Goal: Navigation & Orientation: Find specific page/section

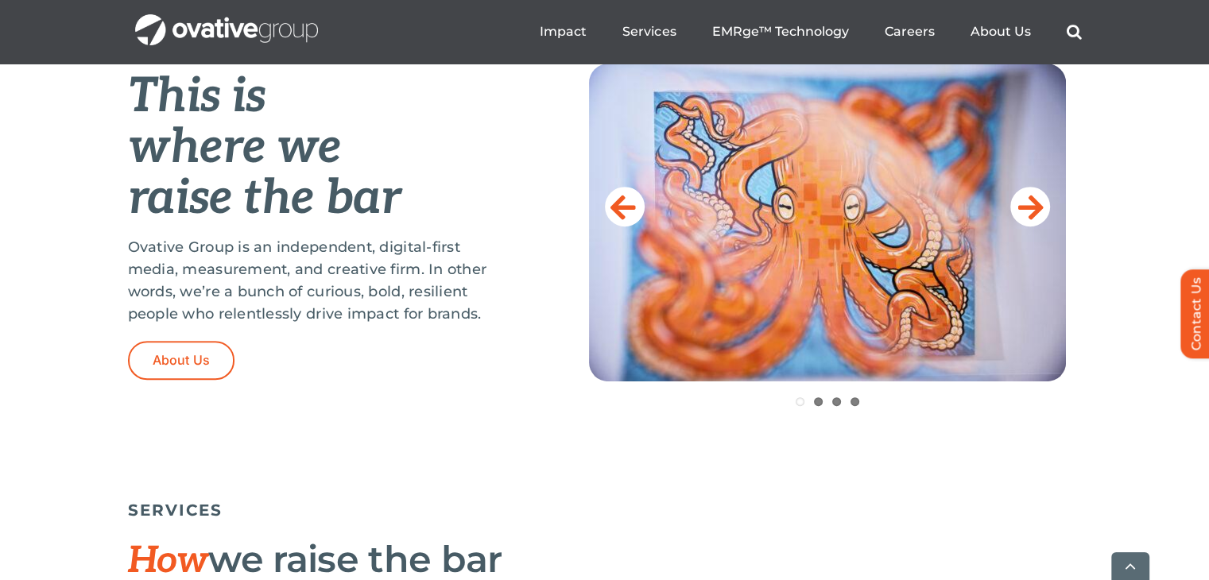
scroll to position [795, 0]
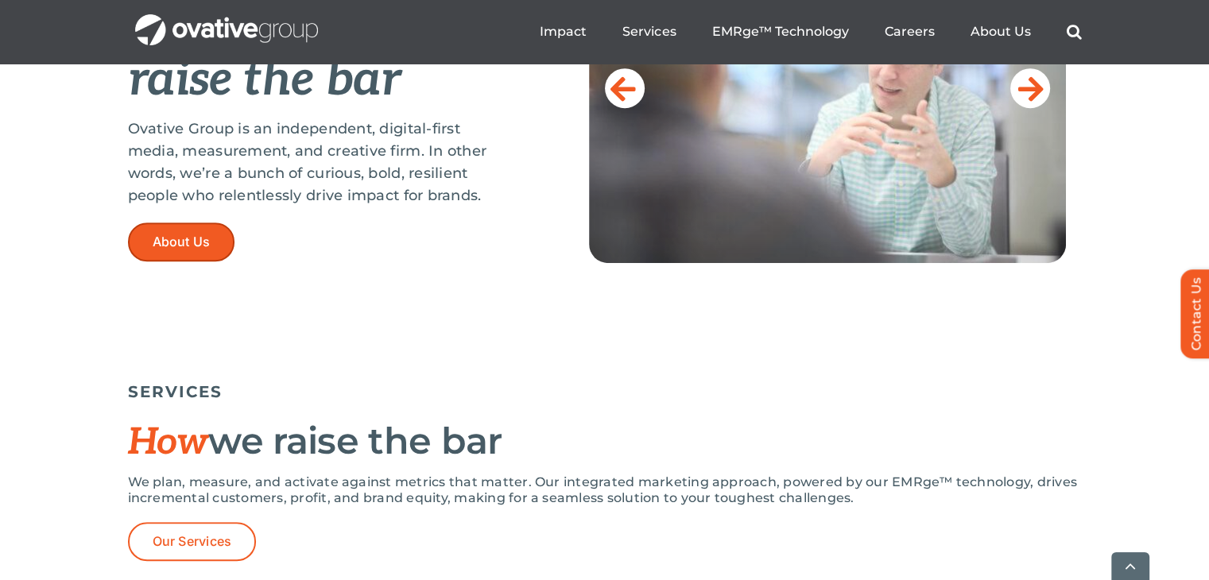
click at [188, 239] on span "About Us" at bounding box center [182, 242] width 58 height 15
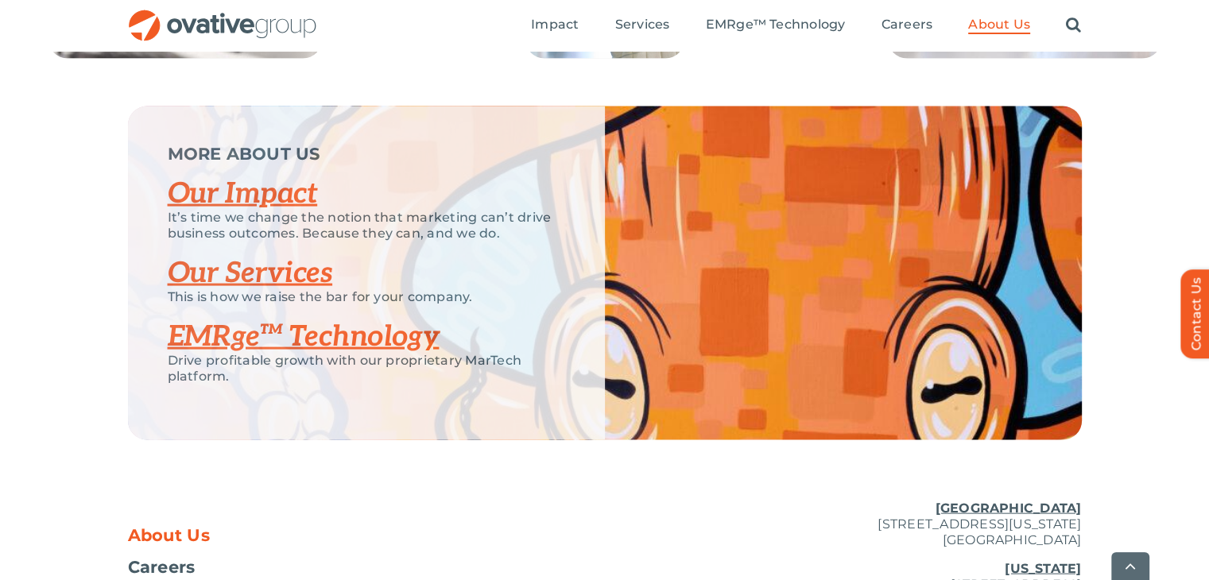
scroll to position [3495, 0]
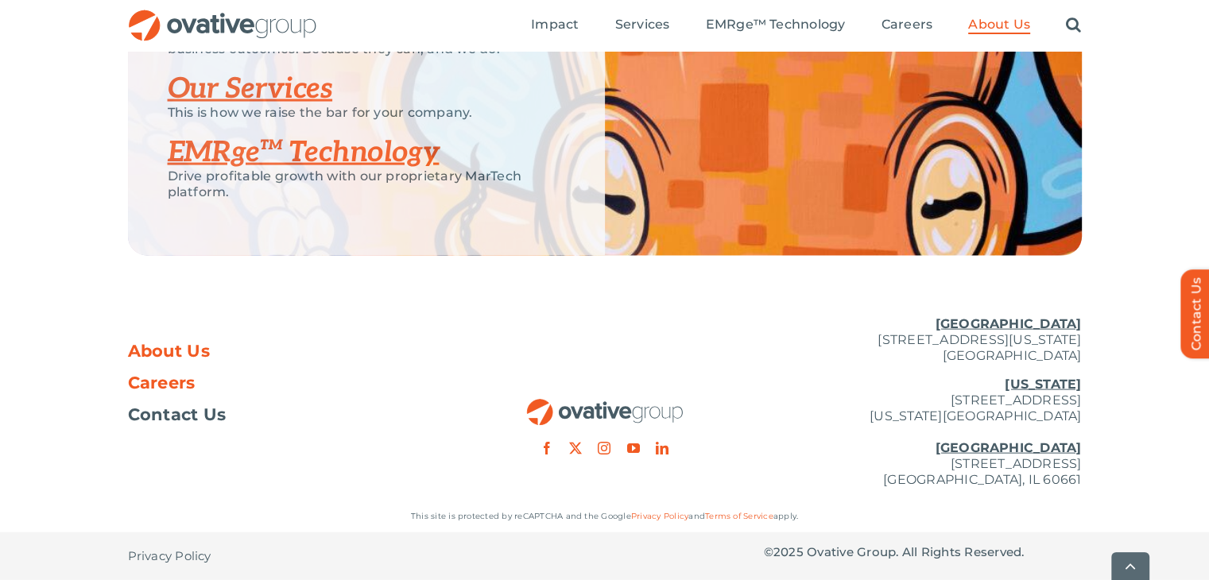
click at [157, 386] on span "Careers" at bounding box center [162, 383] width 68 height 16
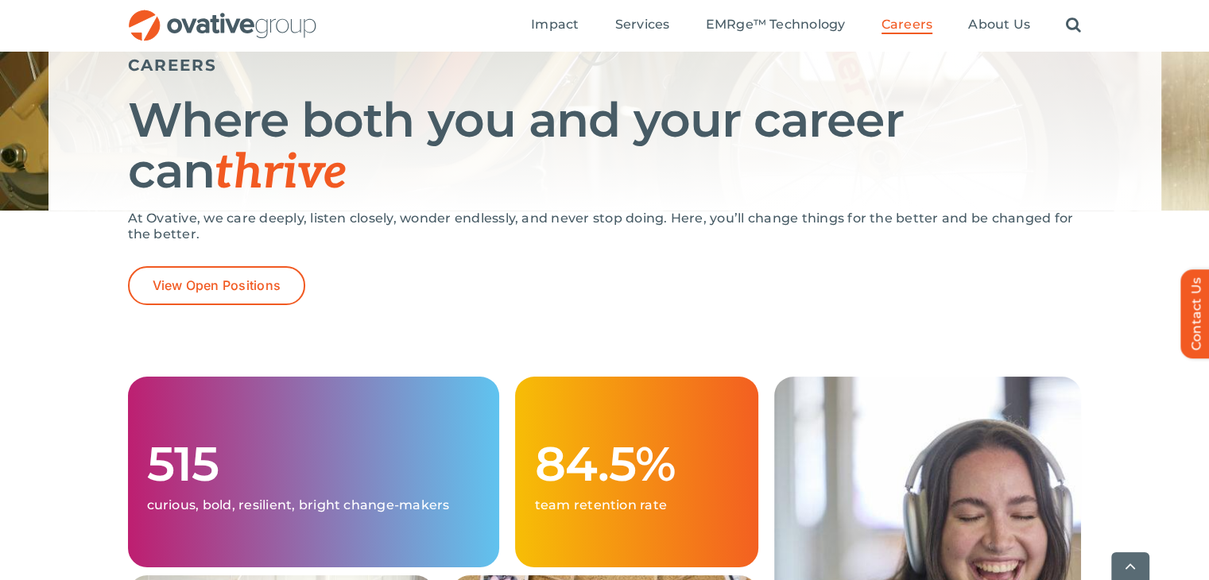
scroll to position [239, 0]
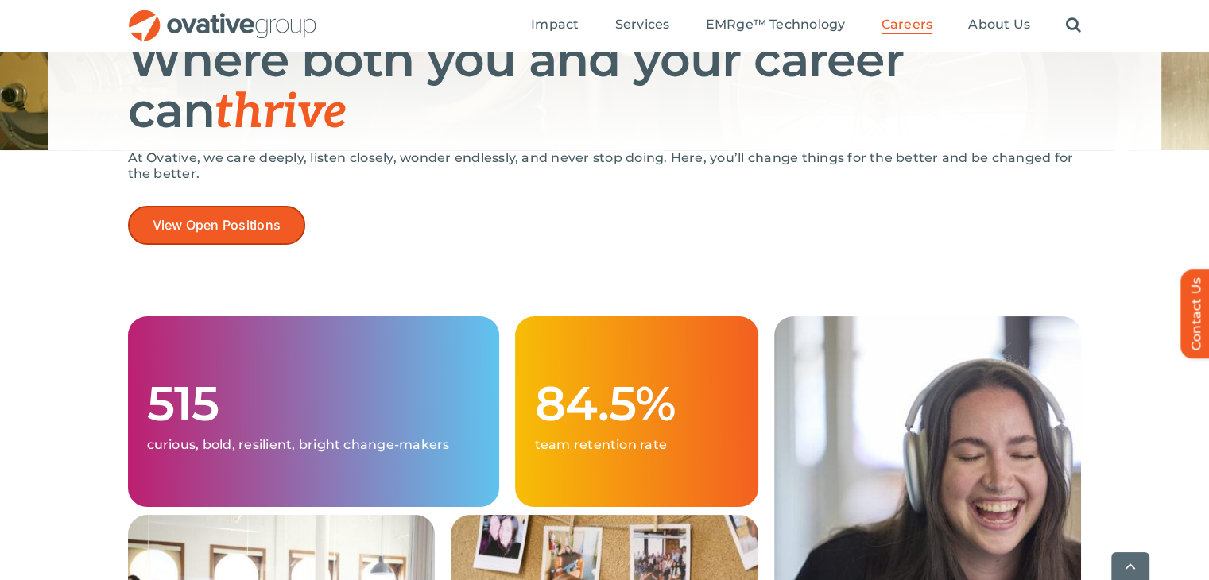
click at [227, 230] on span "View Open Positions" at bounding box center [217, 225] width 129 height 15
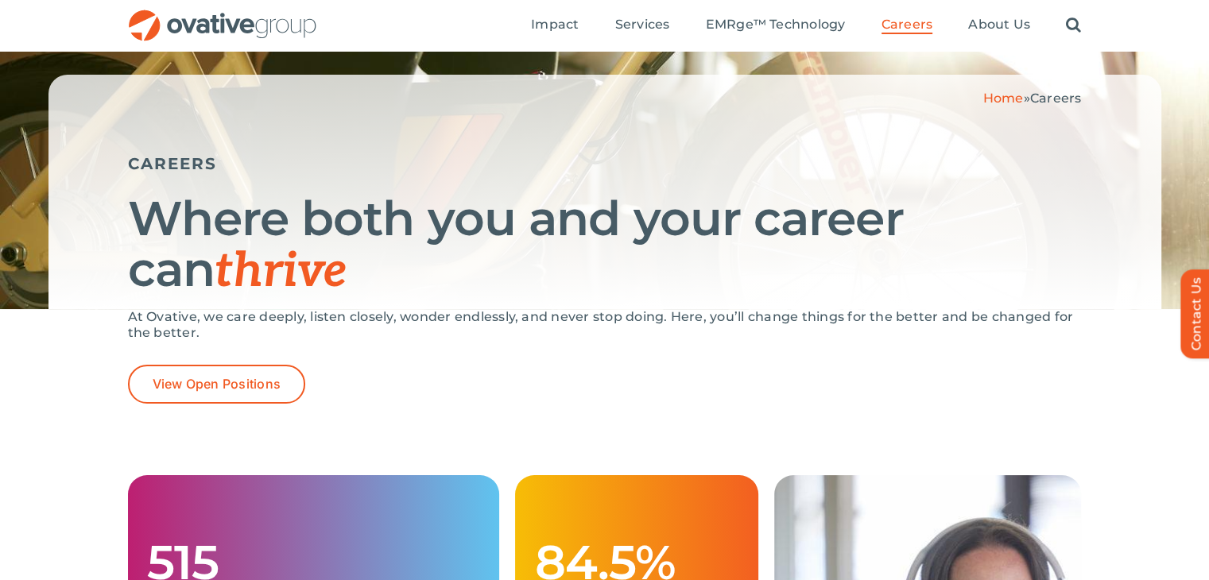
scroll to position [0, 0]
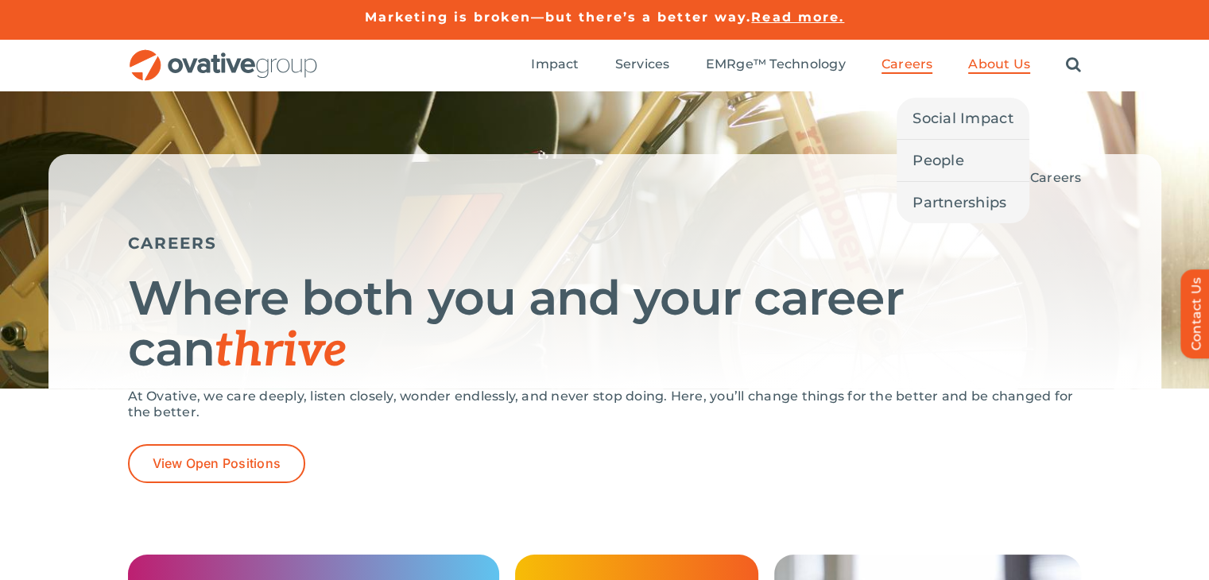
click at [990, 64] on span "About Us" at bounding box center [999, 64] width 62 height 16
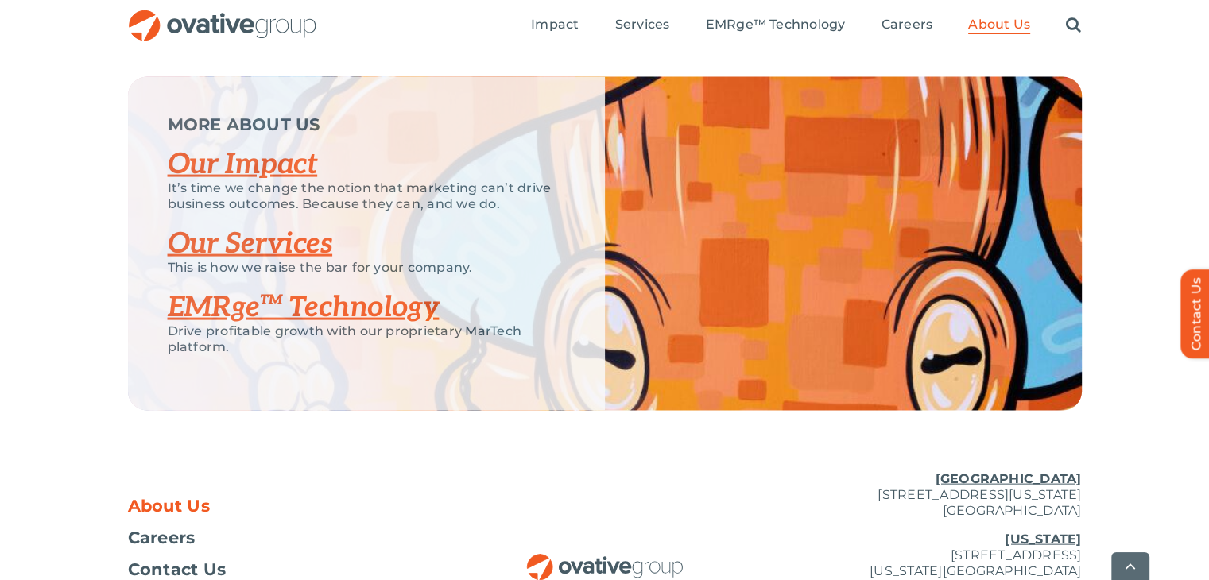
scroll to position [3495, 0]
